Goal: Task Accomplishment & Management: Manage account settings

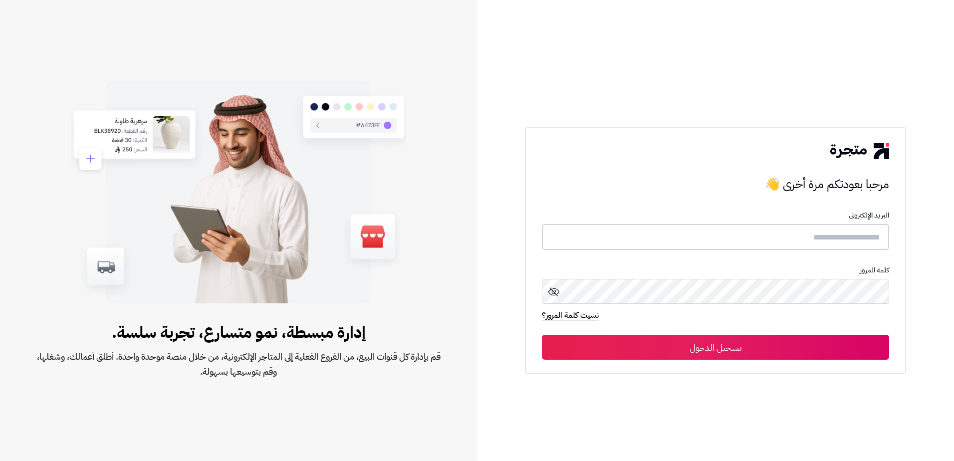
click at [845, 244] on input "text" at bounding box center [716, 237] width 348 height 26
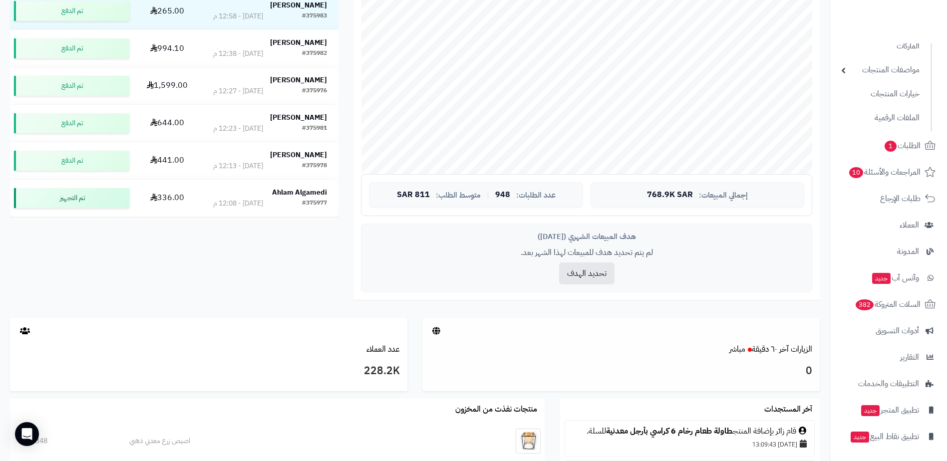
scroll to position [233, 0]
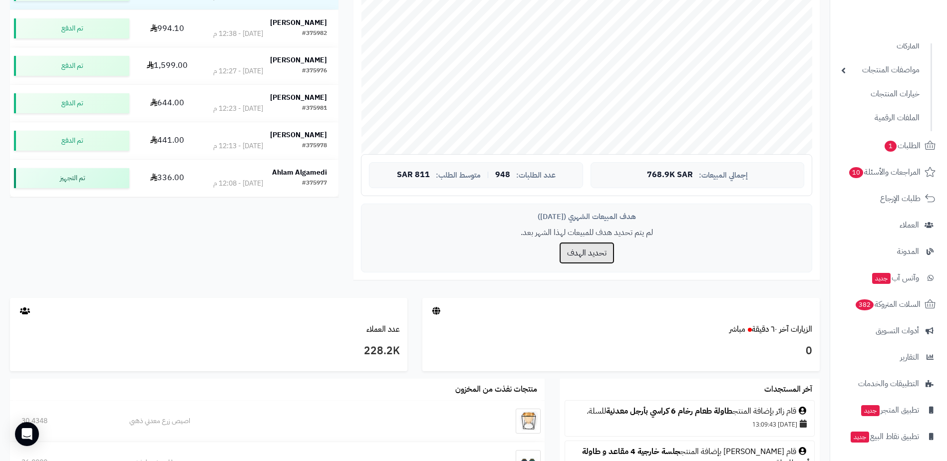
click at [604, 259] on button "تحديد الهدف" at bounding box center [586, 253] width 55 height 22
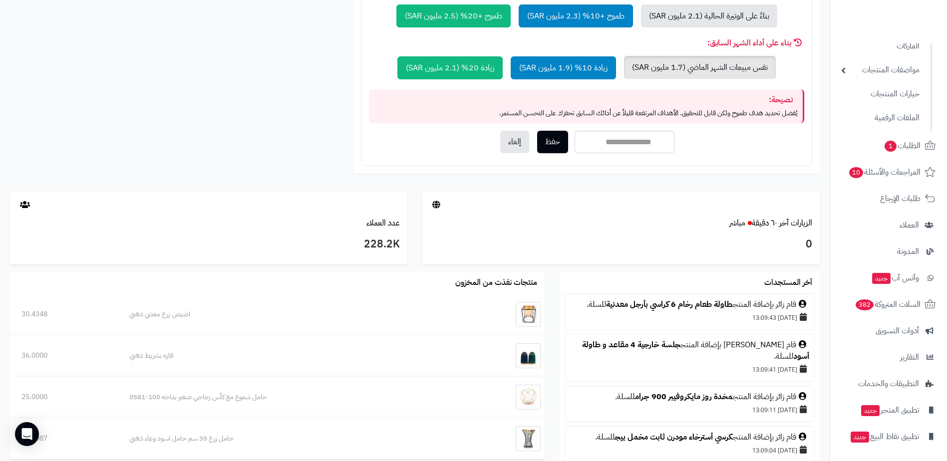
scroll to position [588, 0]
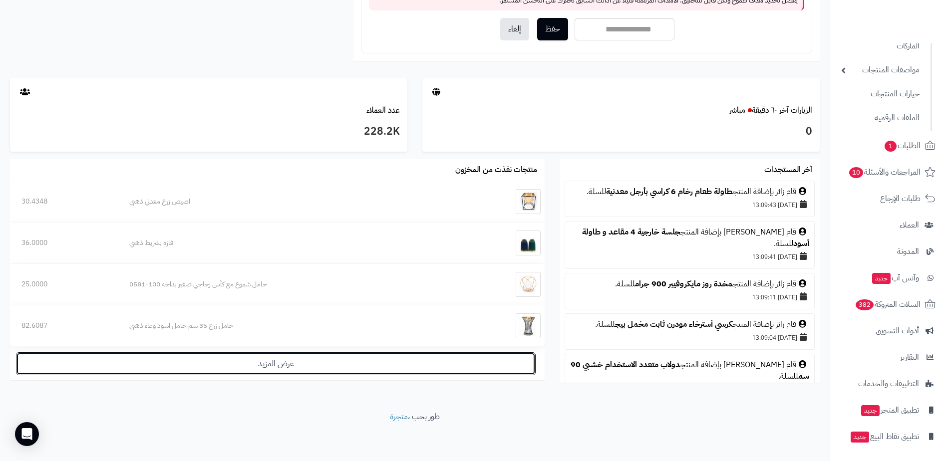
click at [385, 368] on link "عرض المزيد" at bounding box center [276, 363] width 520 height 23
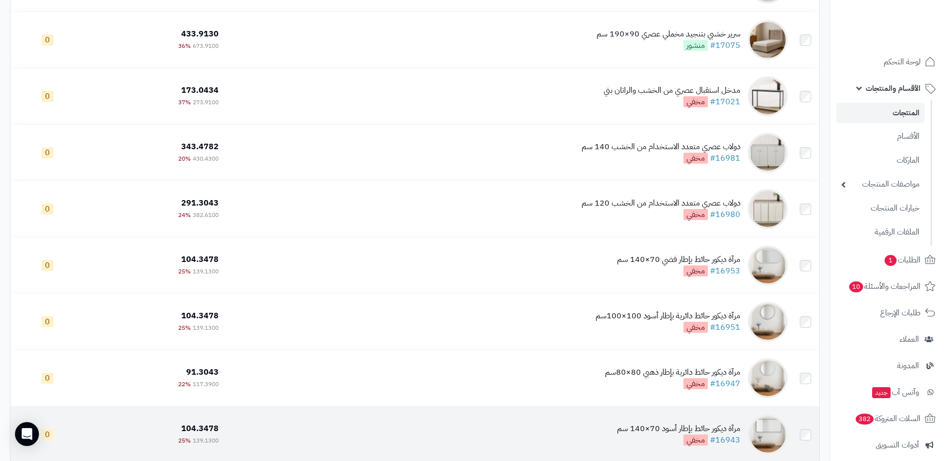
scroll to position [341, 0]
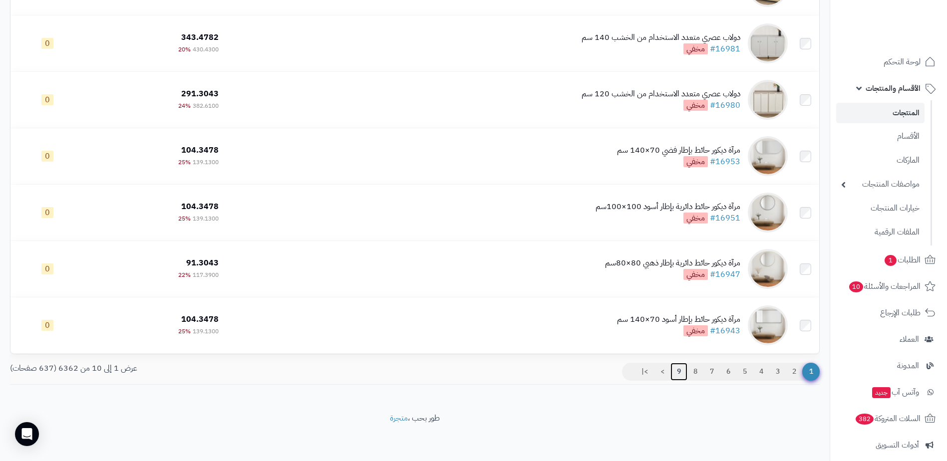
click at [683, 367] on link "9" at bounding box center [678, 372] width 17 height 18
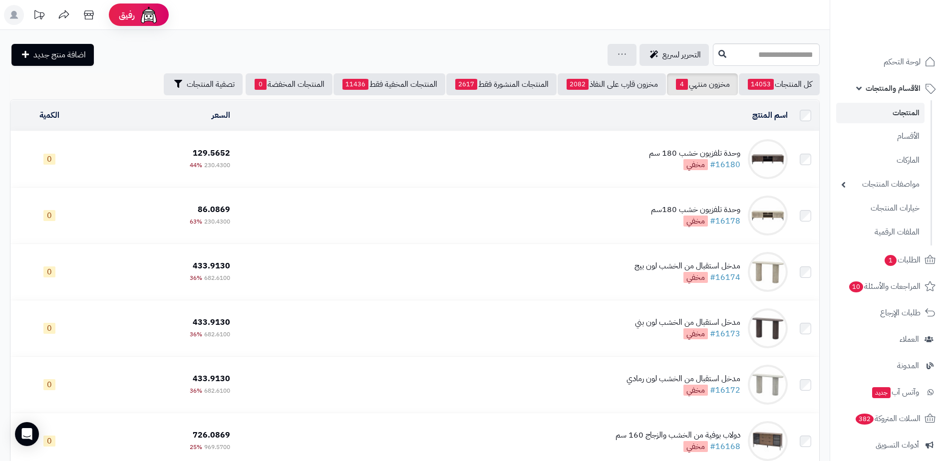
click at [261, 69] on div "**********" at bounding box center [415, 392] width 830 height 724
click at [263, 80] on link "المنتجات المخفضة 0" at bounding box center [289, 84] width 87 height 22
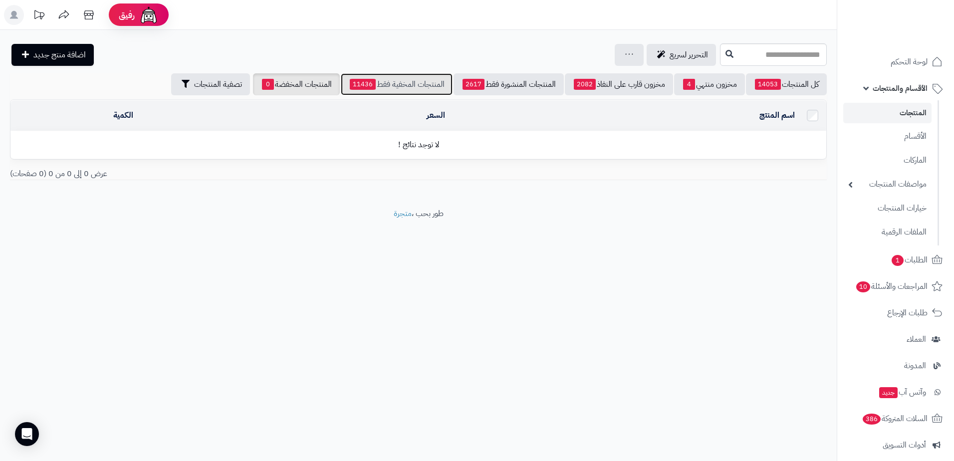
click at [375, 83] on link "المنتجات المخفية فقط 11436" at bounding box center [397, 84] width 112 height 22
